Goal: Task Accomplishment & Management: Use online tool/utility

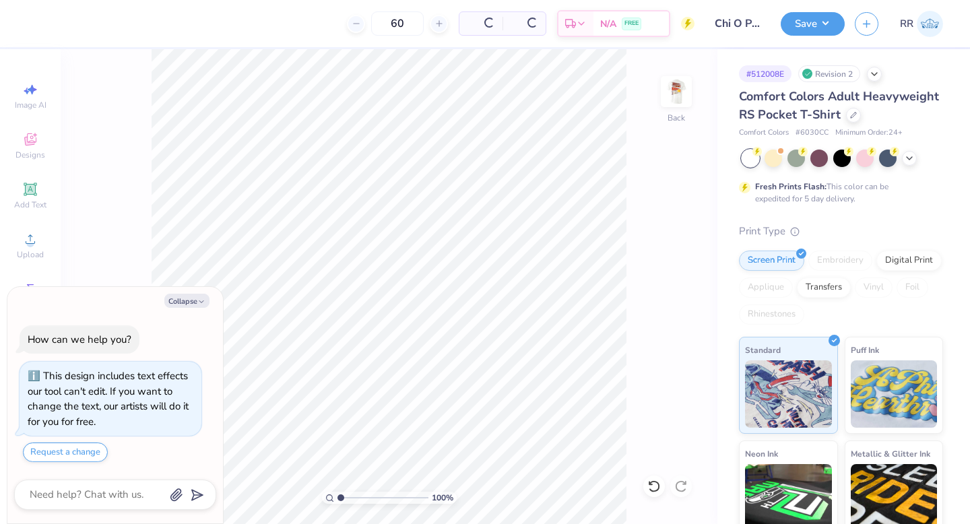
drag, startPoint x: 187, startPoint y: 299, endPoint x: 176, endPoint y: 289, distance: 14.8
click at [187, 299] on button "Collapse" at bounding box center [186, 301] width 45 height 14
type textarea "x"
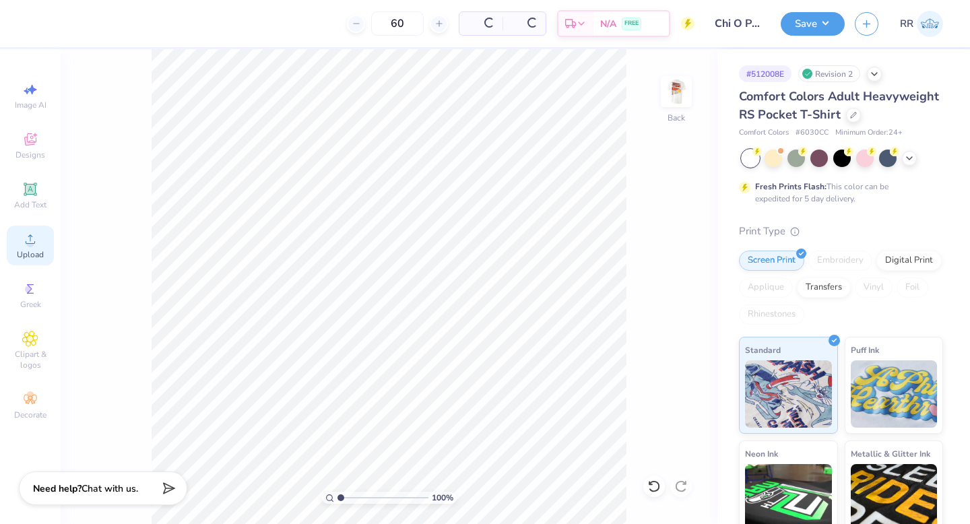
click at [37, 244] on div "Upload" at bounding box center [30, 246] width 47 height 40
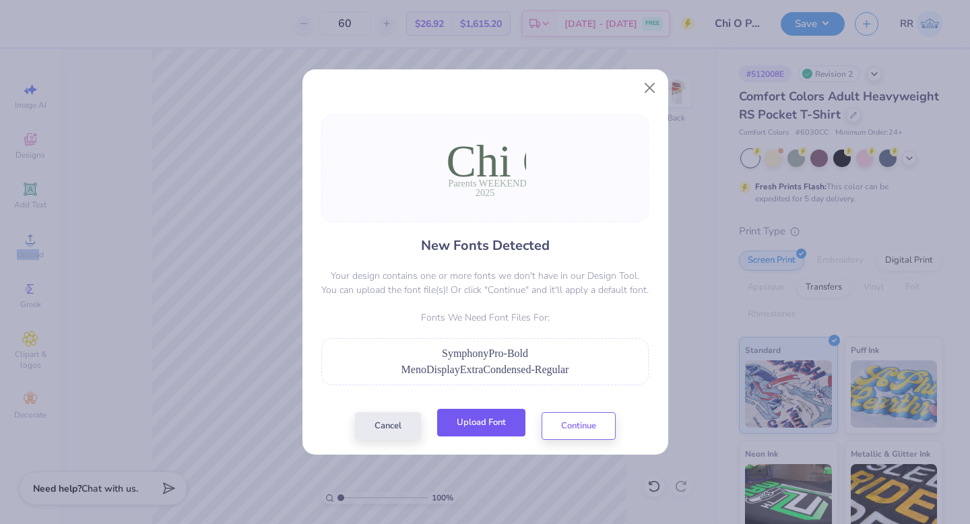
click at [467, 424] on button "Upload Font" at bounding box center [481, 423] width 88 height 28
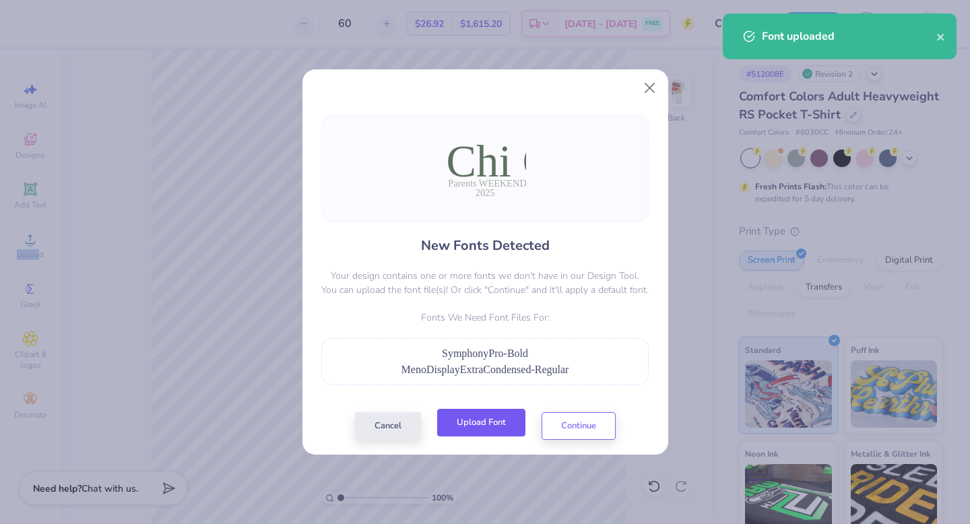
click at [492, 425] on button "Upload Font" at bounding box center [481, 423] width 88 height 28
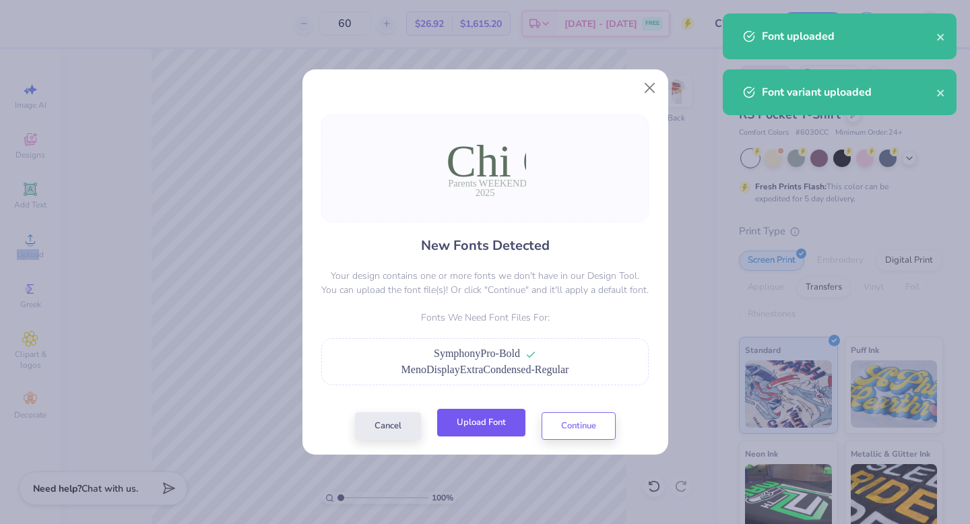
click at [507, 424] on button "Upload Font" at bounding box center [481, 423] width 88 height 28
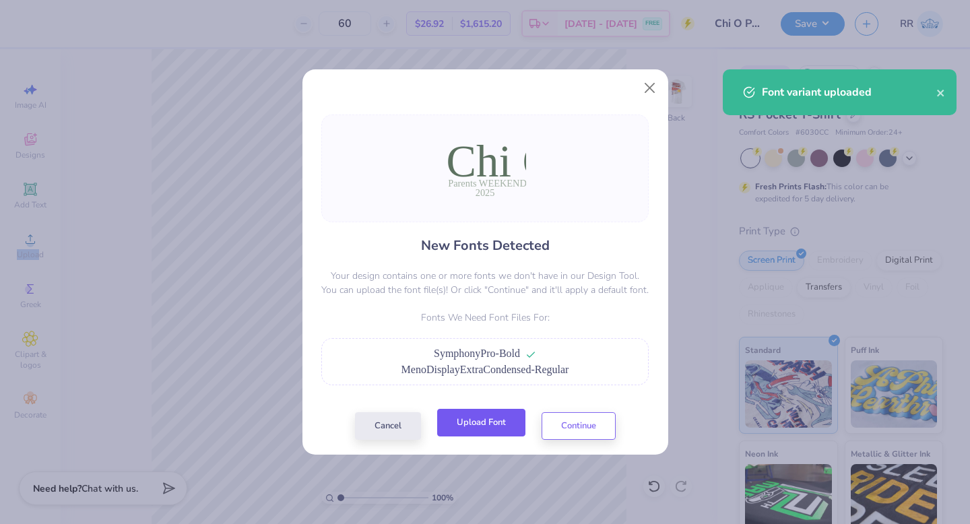
click at [500, 421] on button "Upload Font" at bounding box center [481, 423] width 88 height 28
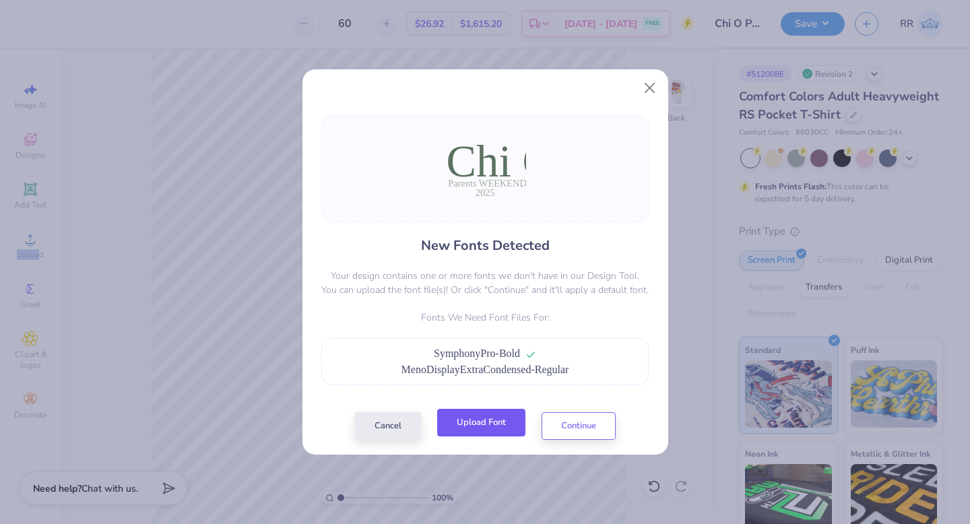
click at [496, 432] on button "Upload Font" at bounding box center [481, 423] width 88 height 28
click at [501, 417] on button "Upload Font" at bounding box center [481, 423] width 88 height 28
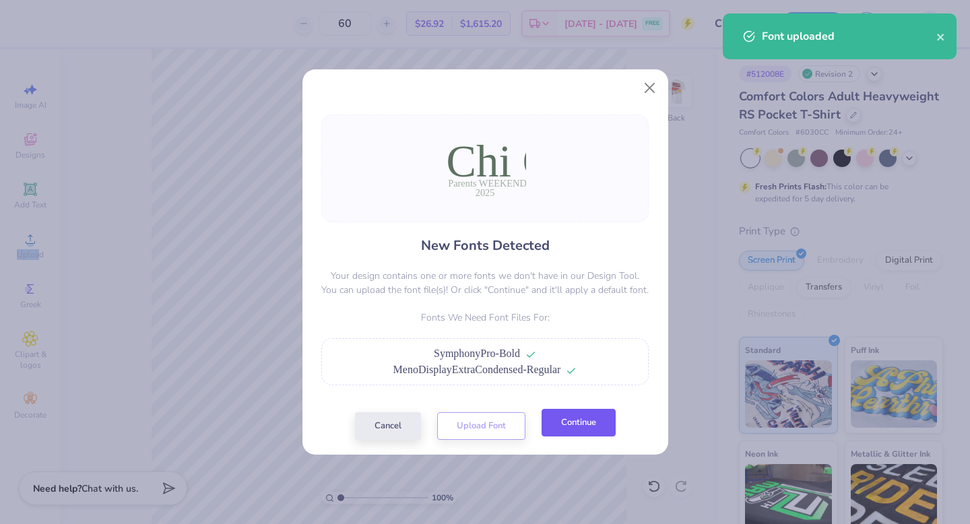
click at [558, 431] on button "Continue" at bounding box center [578, 423] width 74 height 28
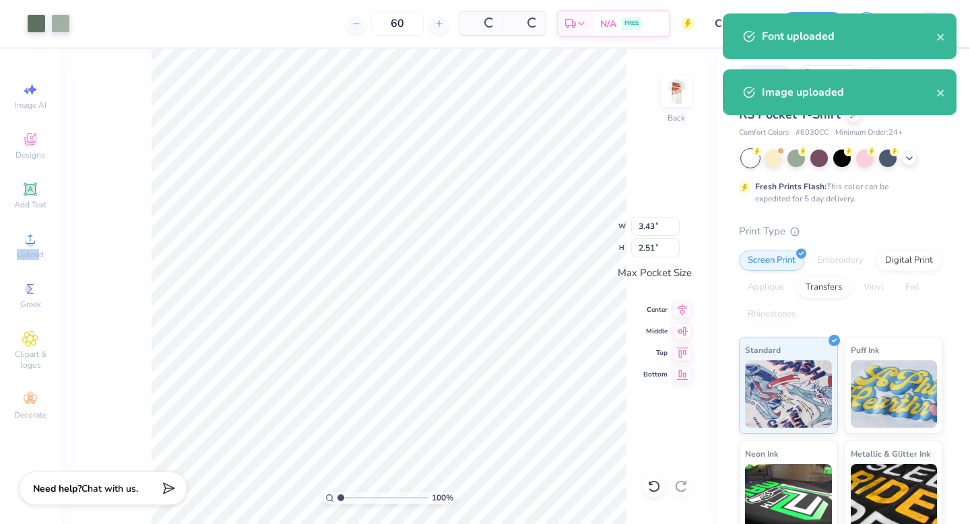
click at [630, 180] on div "100 % Back W 3.43 3.43 " H 2.51 2.51 " Max Pocket Size Center Middle Top Bottom" at bounding box center [389, 286] width 657 height 475
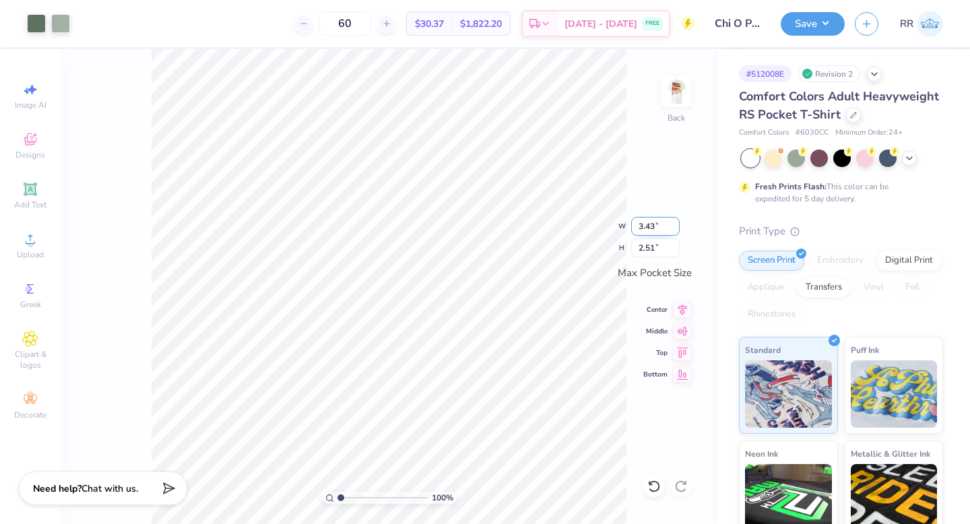
click at [654, 228] on input "3.43" at bounding box center [655, 226] width 48 height 19
type input "3.40"
type input "2.48"
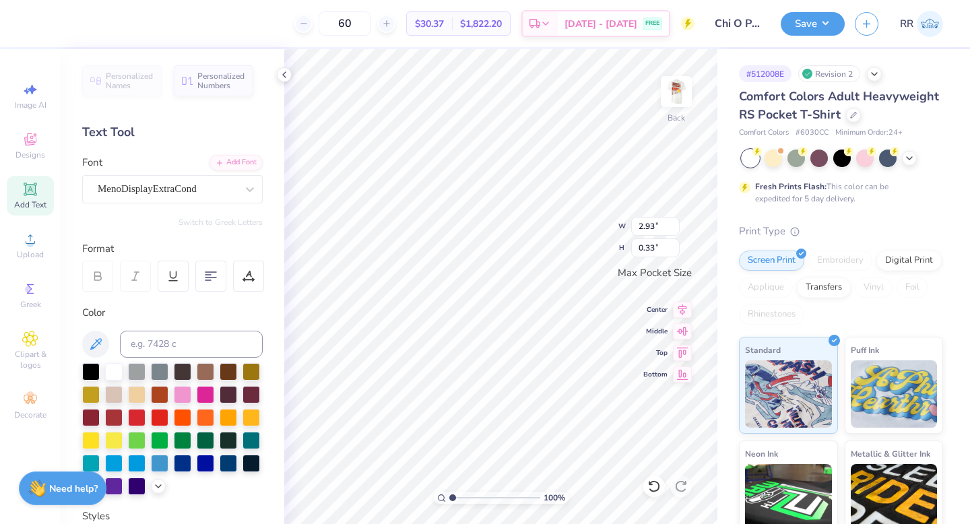
scroll to position [11, 1]
type textarea "PARENTS WEEKEND"
type input "3.43"
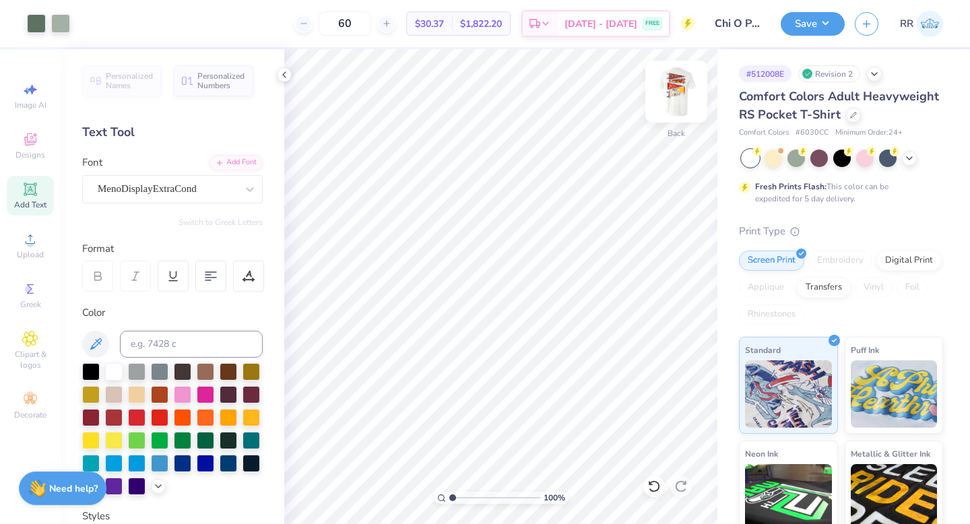
click at [683, 91] on img at bounding box center [676, 92] width 54 height 54
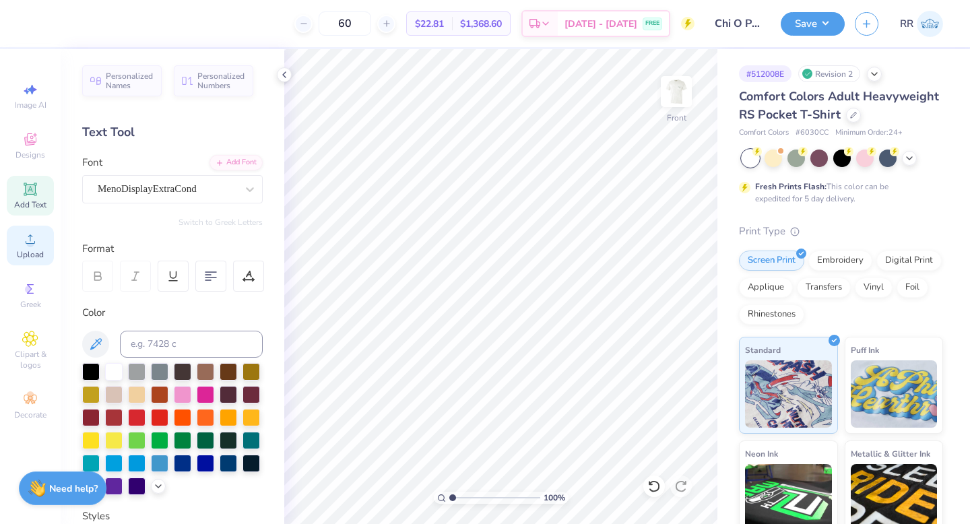
click at [20, 234] on div "Upload" at bounding box center [30, 246] width 47 height 40
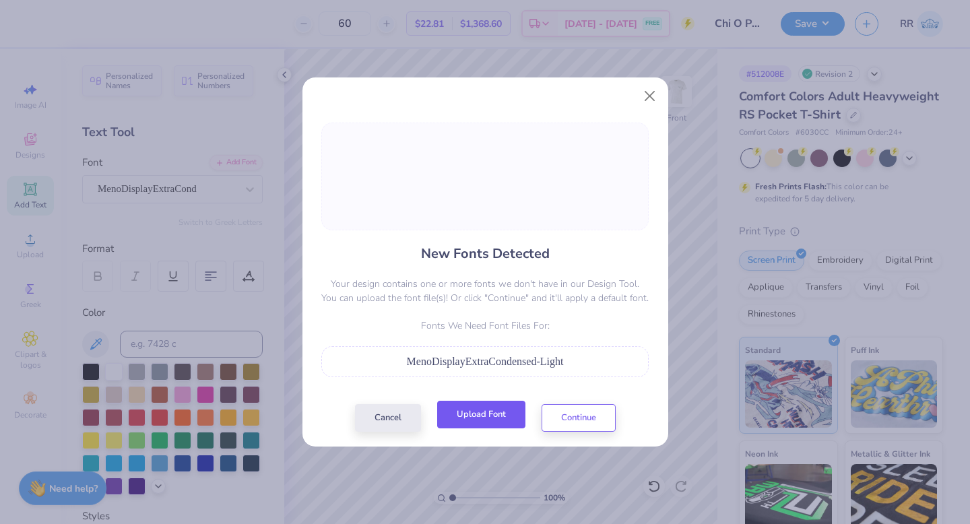
click at [477, 412] on button "Upload Font" at bounding box center [481, 415] width 88 height 28
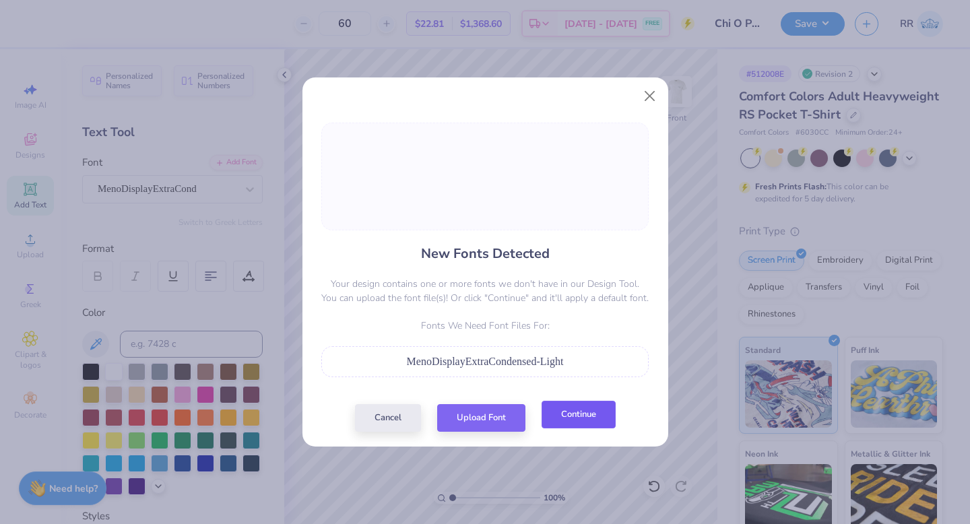
click at [562, 409] on button "Continue" at bounding box center [578, 415] width 74 height 28
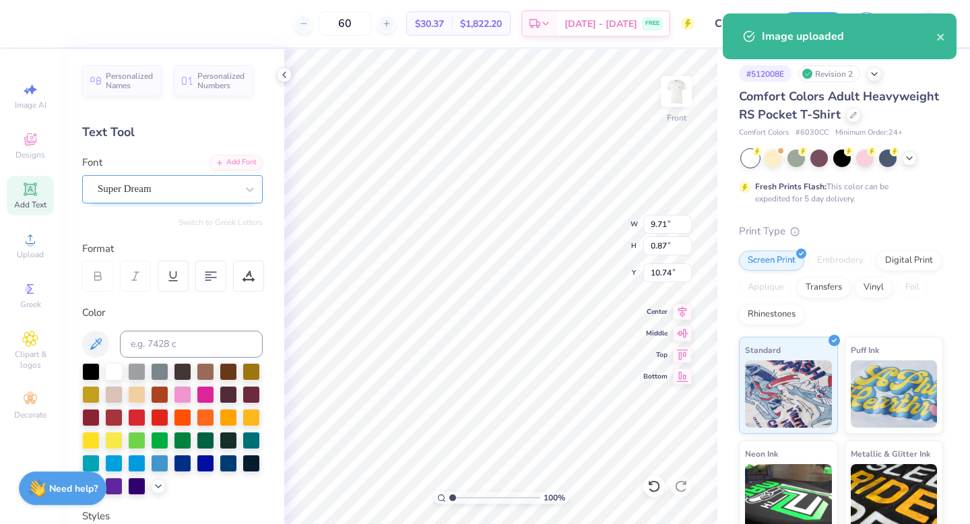
click at [166, 190] on div "Super Dream" at bounding box center [166, 188] width 141 height 21
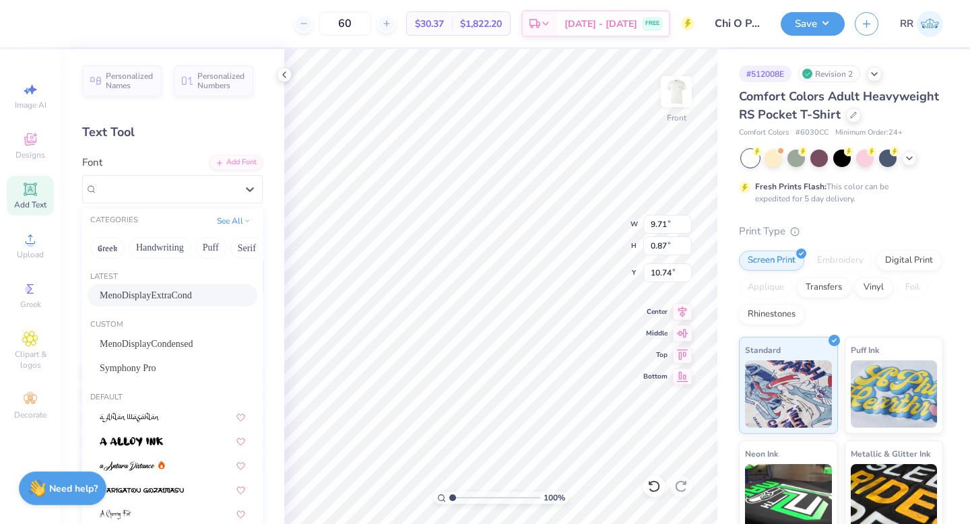
click at [151, 298] on span "MenoDisplayExtraCond" at bounding box center [146, 295] width 92 height 14
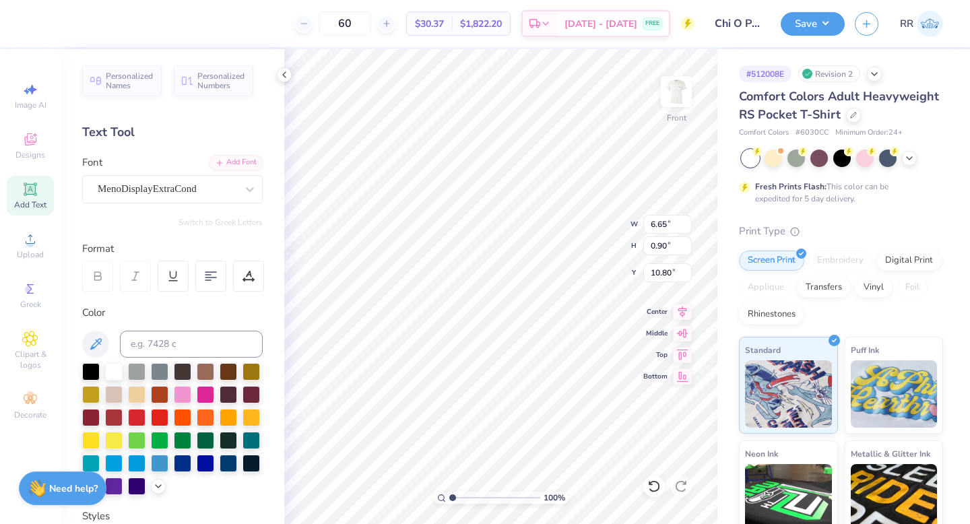
type input "6.65"
type input "0.90"
type input "10.80"
type input "2.87"
type input "0.87"
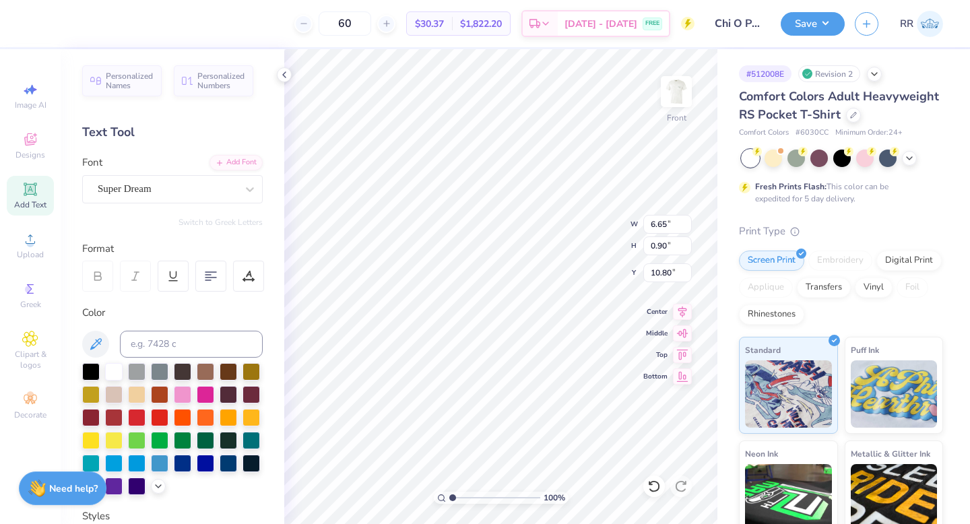
type input "10.74"
click at [152, 204] on div "Personalized Names Personalized Numbers Text Tool Add Font Font Super Dream Swi…" at bounding box center [173, 286] width 224 height 475
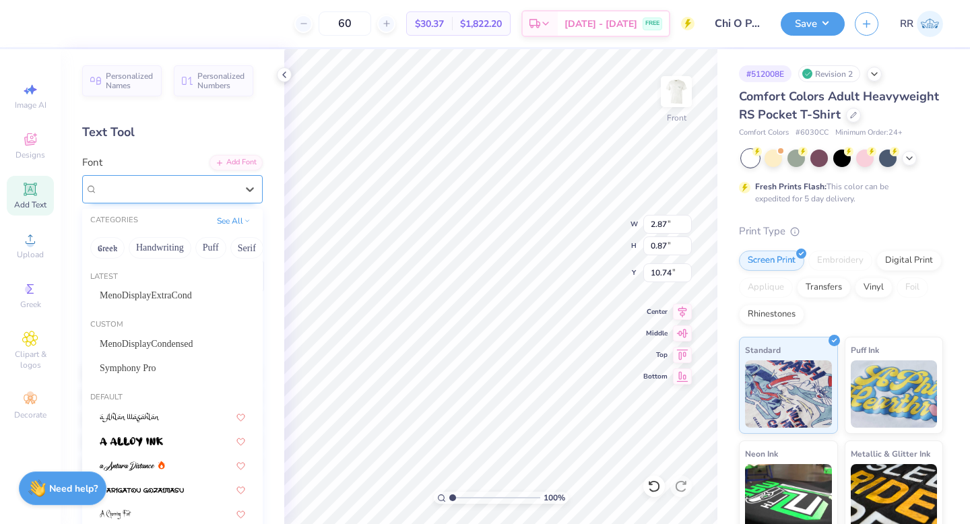
click at [152, 193] on div "Super Dream" at bounding box center [166, 188] width 141 height 21
click at [133, 297] on span "MenoDisplayExtraCond" at bounding box center [146, 295] width 92 height 14
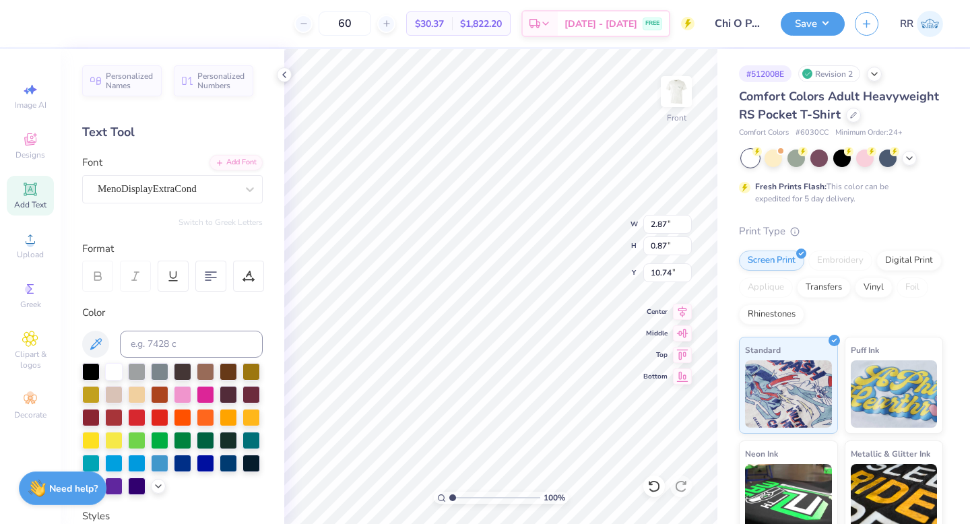
type input "1.90"
type input "0.88"
type input "10.82"
type input "6.65"
type input "0.90"
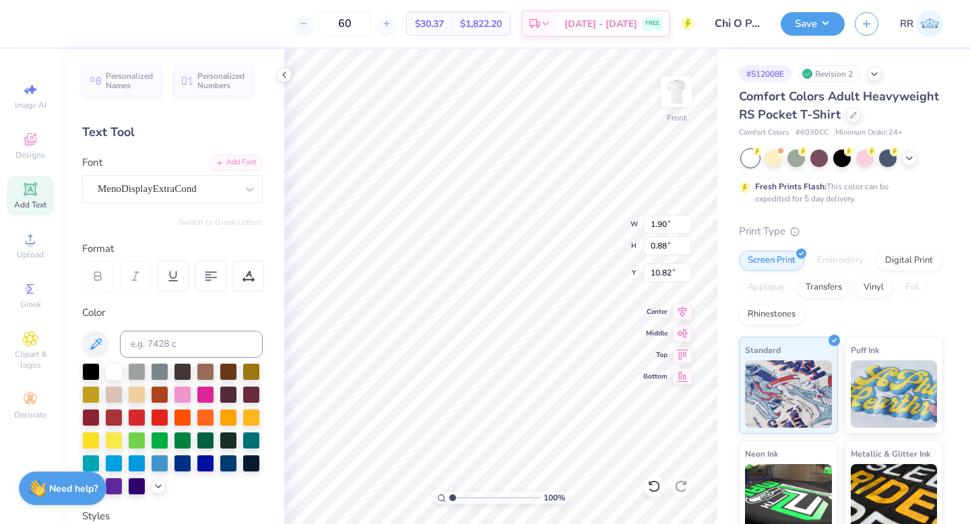
type input "10.80"
type textarea "PARENTS CONDENSED"
type input "9.99"
type input "0.87"
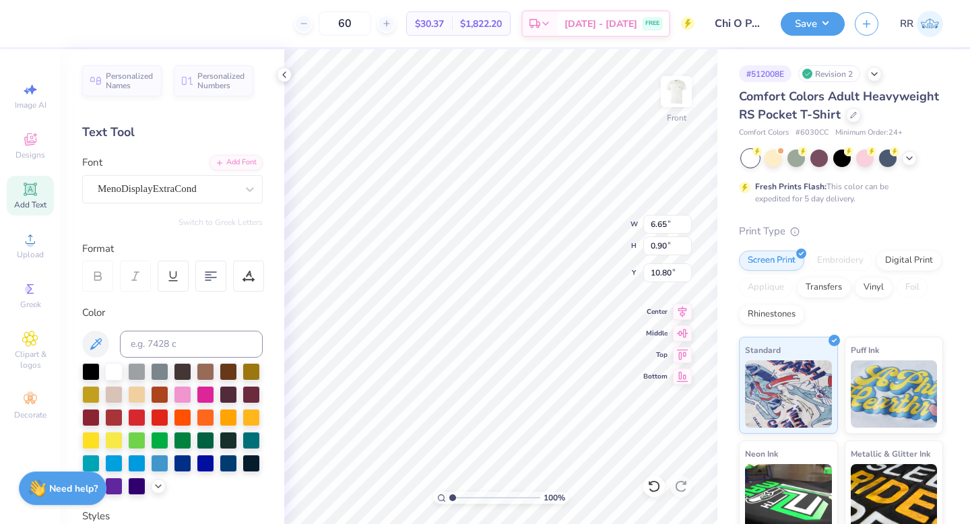
type input "10.82"
type input "12.58"
type input "4.32"
type input "6.88"
click at [683, 306] on icon at bounding box center [682, 309] width 9 height 11
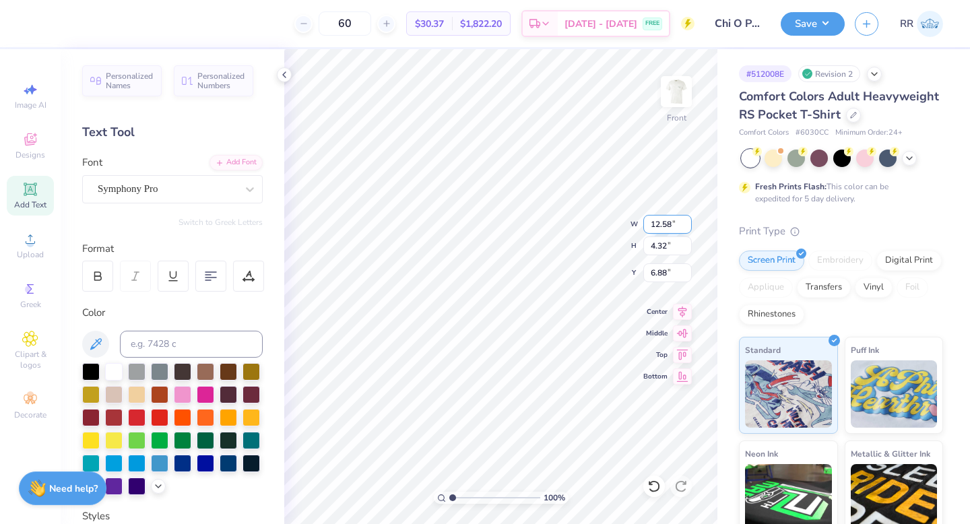
type input "13.79"
type input "10.04"
type input "11.58"
click at [660, 217] on input "13.79" at bounding box center [667, 224] width 48 height 19
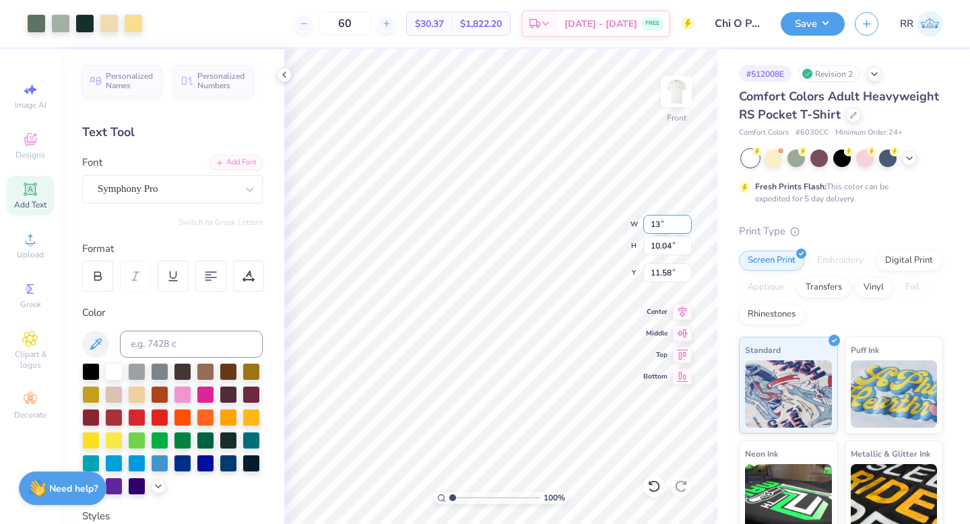
type input "13.00"
type input "9.46"
type input "11.87"
type input "12.58"
type input "4.32"
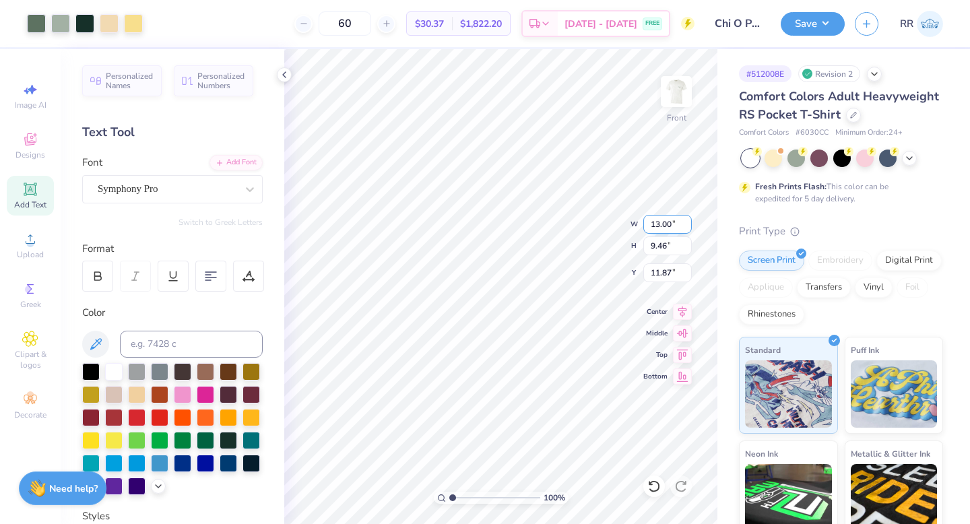
type input "6.93"
click at [665, 224] on input "12.58" at bounding box center [667, 224] width 48 height 19
type input "13.00"
type input "4.46"
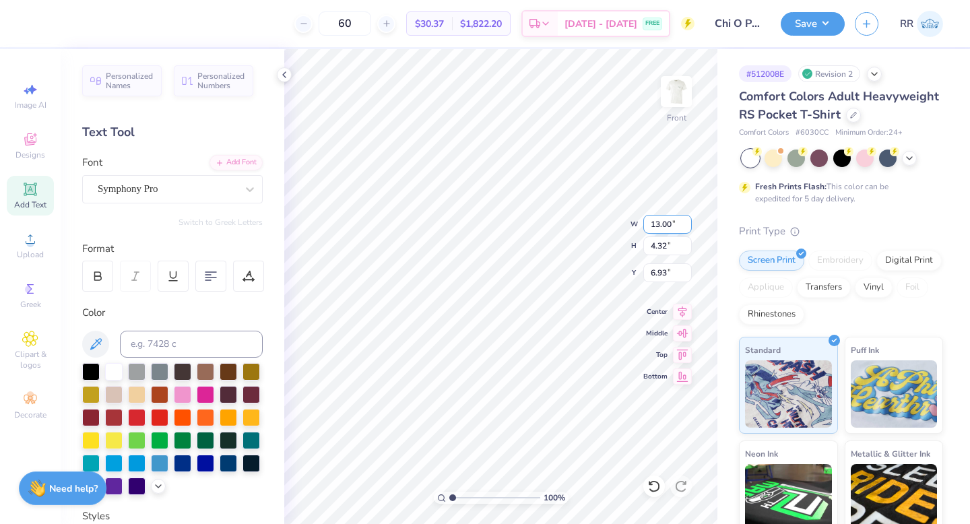
type input "6.86"
type input "9.99"
type input "0.87"
type input "10.82"
type input "13.38"
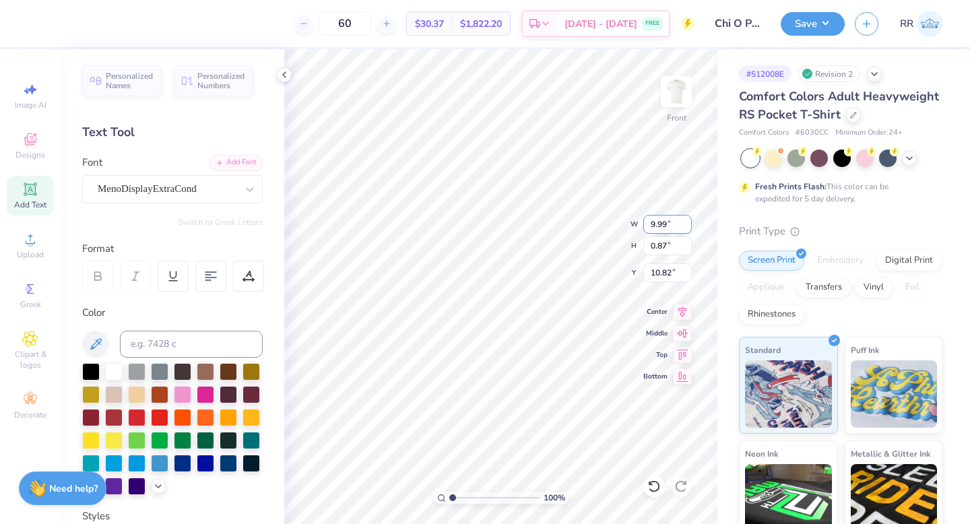
type input "0.88"
click at [660, 223] on input "13.38" at bounding box center [667, 224] width 48 height 19
type input "13.00"
type input "0.85"
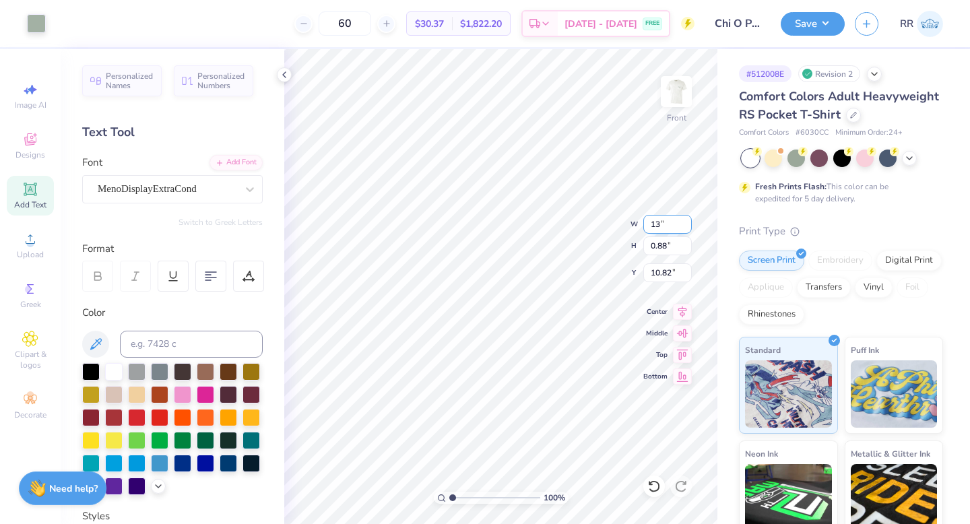
type input "10.83"
click at [683, 307] on icon at bounding box center [682, 310] width 19 height 16
click at [660, 224] on input "13.00" at bounding box center [667, 224] width 48 height 19
type input "12.00"
type input "0.79"
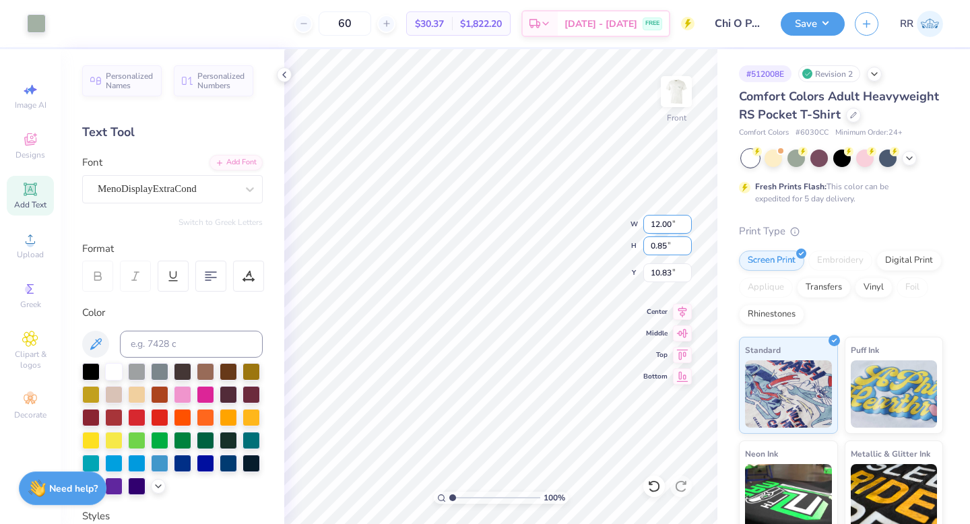
type input "10.86"
click at [653, 221] on input "13.27" at bounding box center [667, 224] width 48 height 19
type input "12.50"
type input "13.63"
type input "3.00"
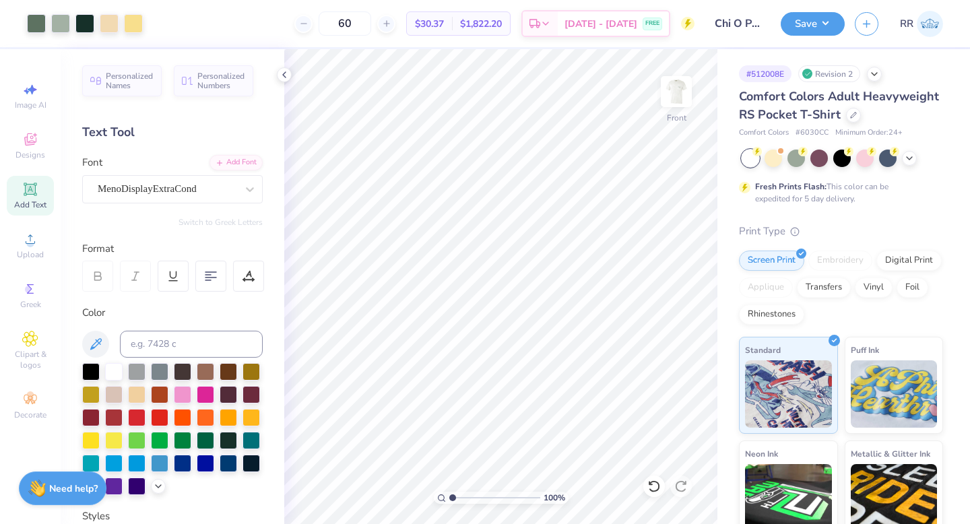
click at [817, 9] on div "Save RR" at bounding box center [874, 23] width 189 height 47
click at [833, 20] on button "Save" at bounding box center [812, 22] width 64 height 24
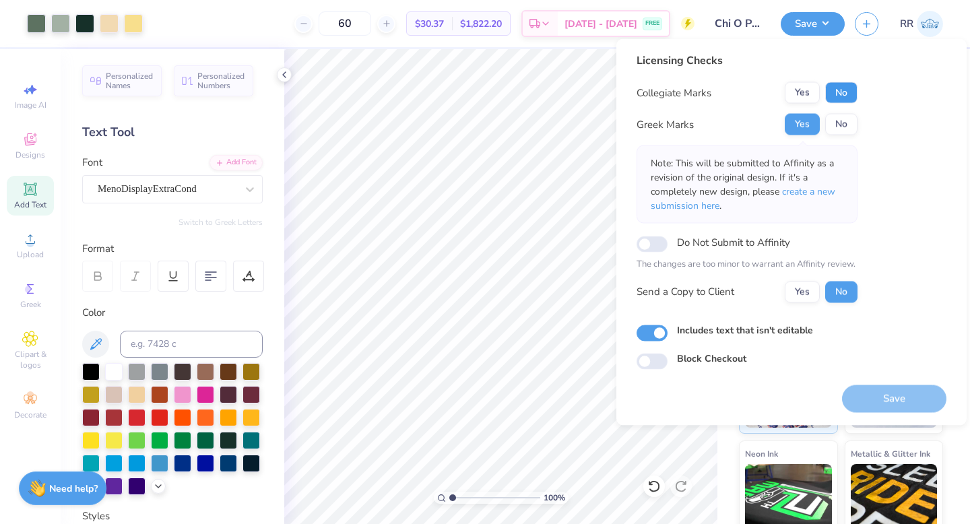
click at [832, 86] on button "No" at bounding box center [841, 93] width 32 height 22
click at [828, 195] on span "create a new submission here" at bounding box center [742, 198] width 184 height 27
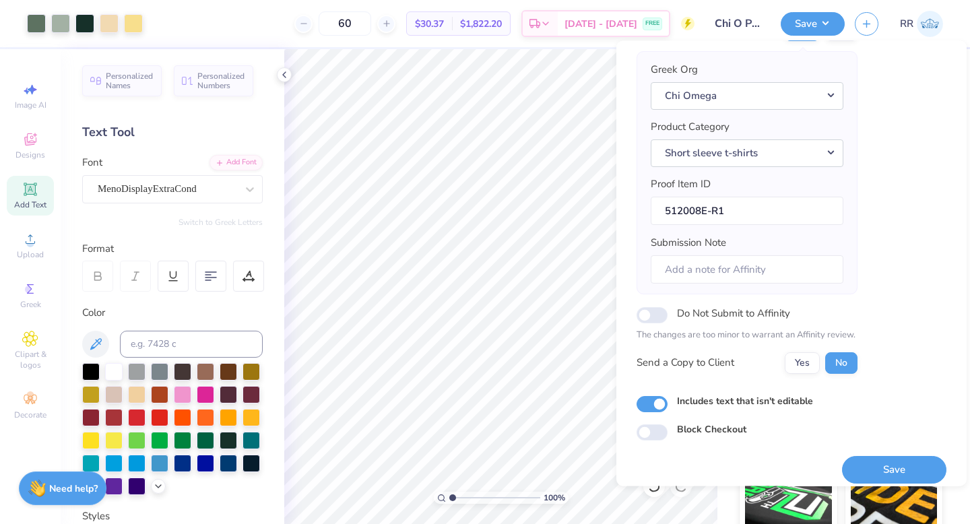
scroll to position [106, 0]
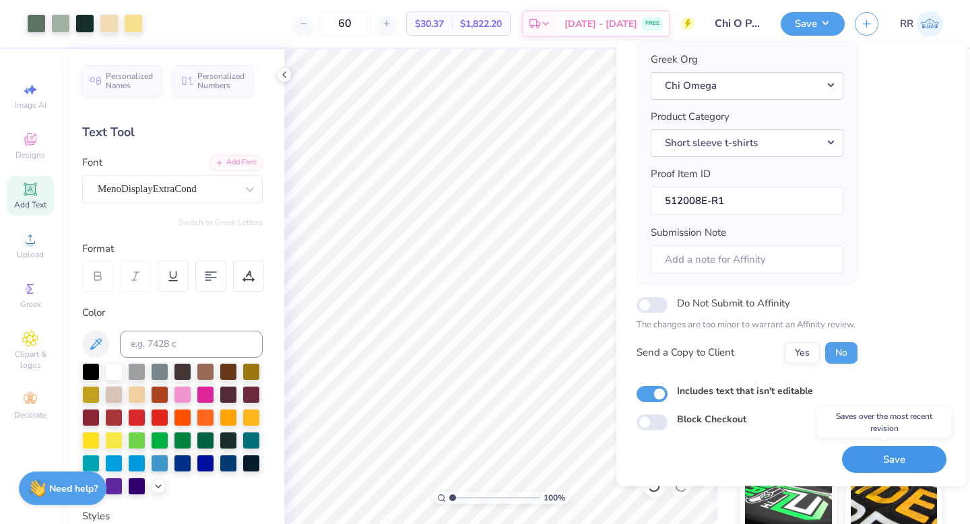
click at [873, 459] on button "Save" at bounding box center [894, 460] width 104 height 28
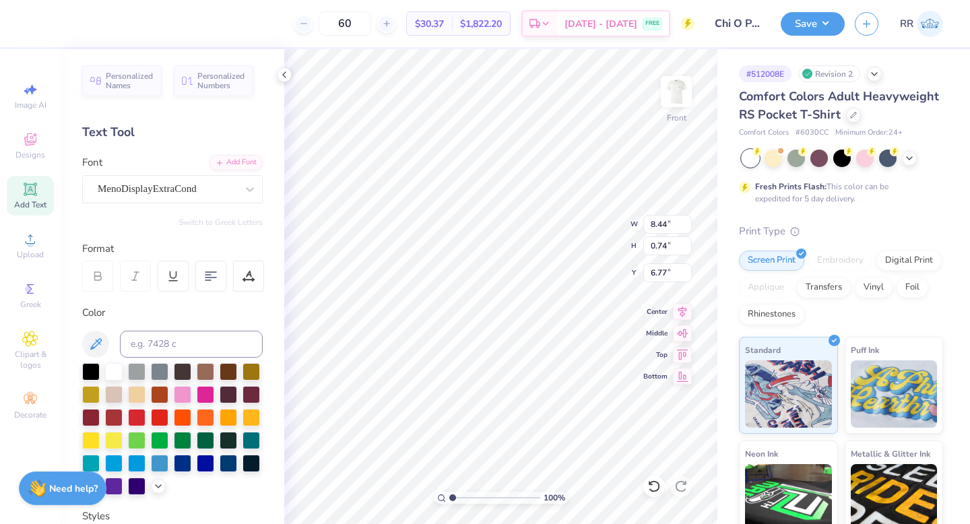
scroll to position [11, 6]
type textarea "PARENTS WEEKEND"
type input "7.75"
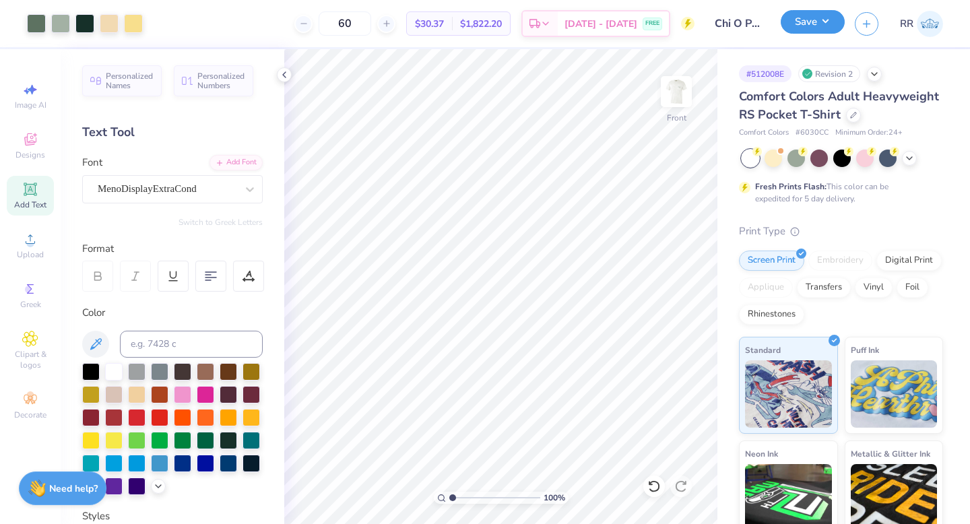
click at [801, 34] on div "Save" at bounding box center [812, 24] width 64 height 24
click at [831, 26] on button "Save" at bounding box center [812, 24] width 64 height 24
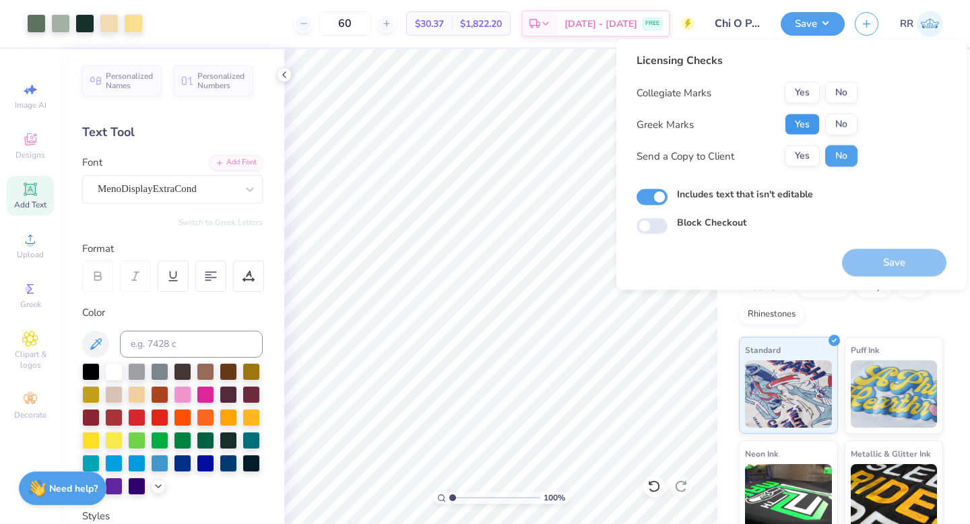
click at [803, 126] on button "Yes" at bounding box center [801, 125] width 35 height 22
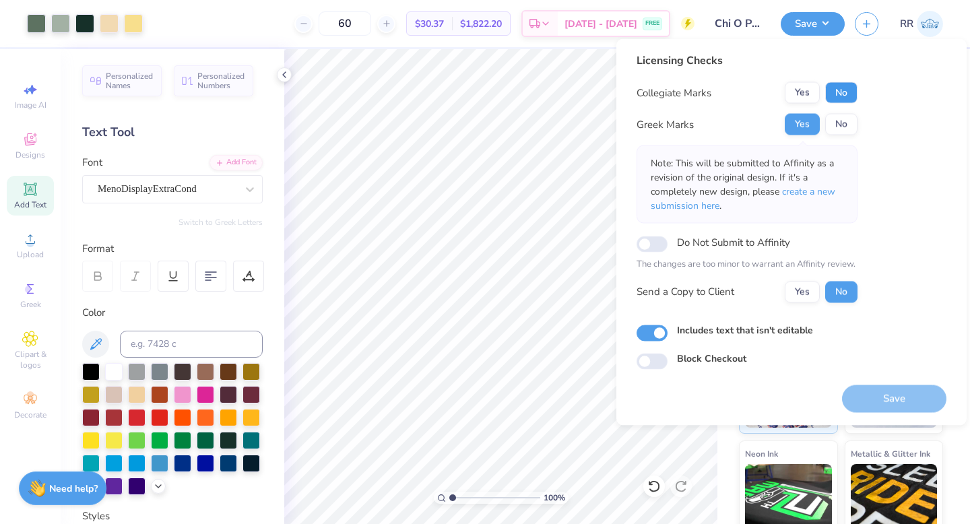
click at [840, 95] on button "No" at bounding box center [841, 93] width 32 height 22
click at [903, 406] on button "Save" at bounding box center [894, 398] width 104 height 28
